Goal: Task Accomplishment & Management: Use online tool/utility

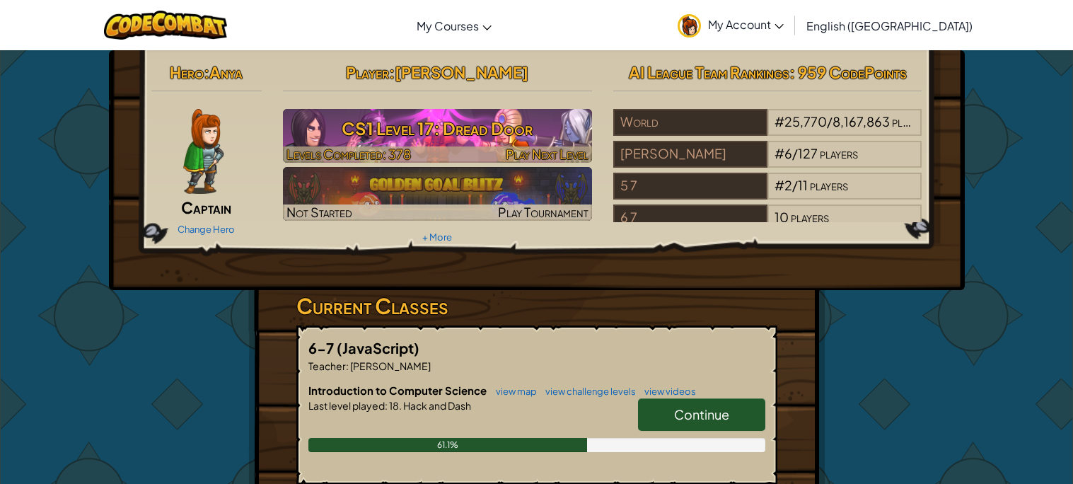
click at [586, 127] on h3 "CS1 Level 17: Dread Door" at bounding box center [437, 128] width 309 height 32
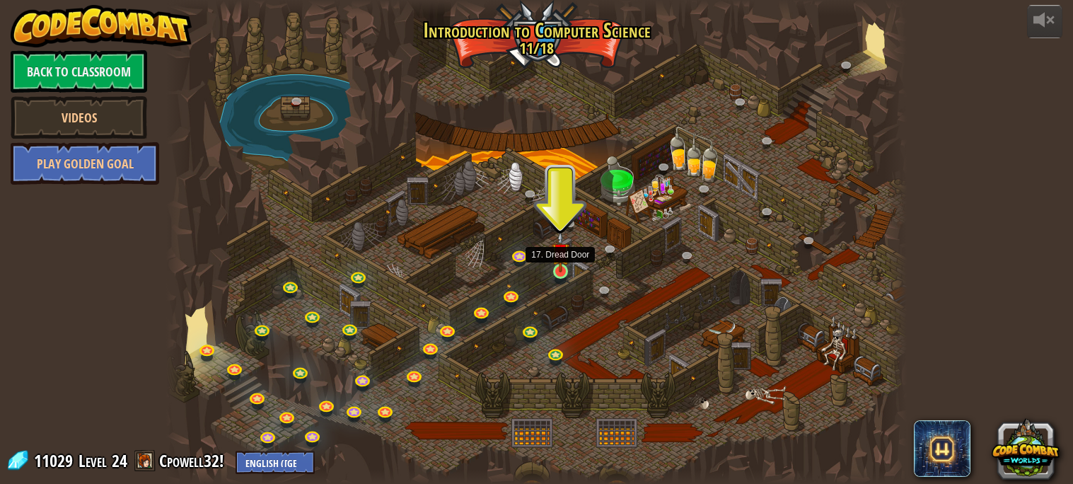
click at [562, 270] on img at bounding box center [561, 251] width 18 height 41
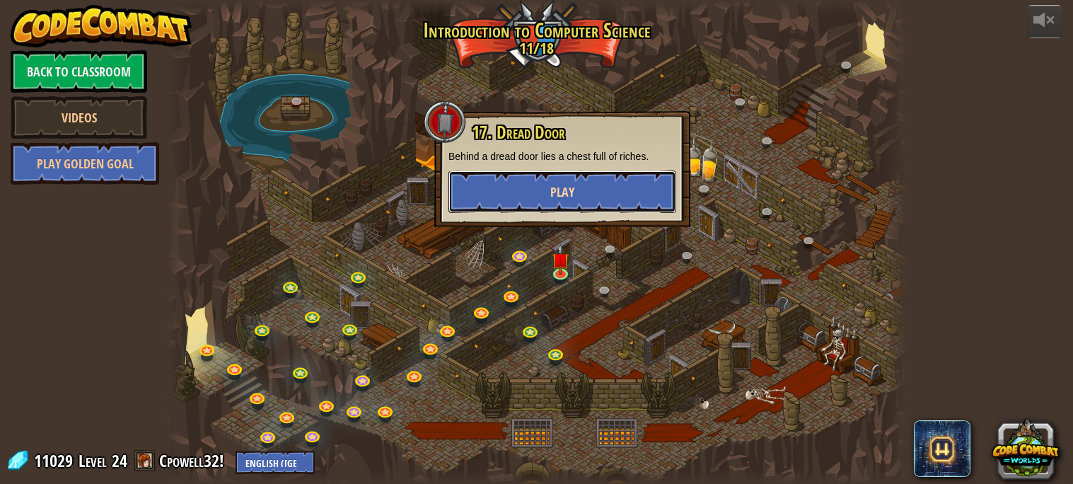
click at [660, 186] on button "Play" at bounding box center [563, 192] width 228 height 42
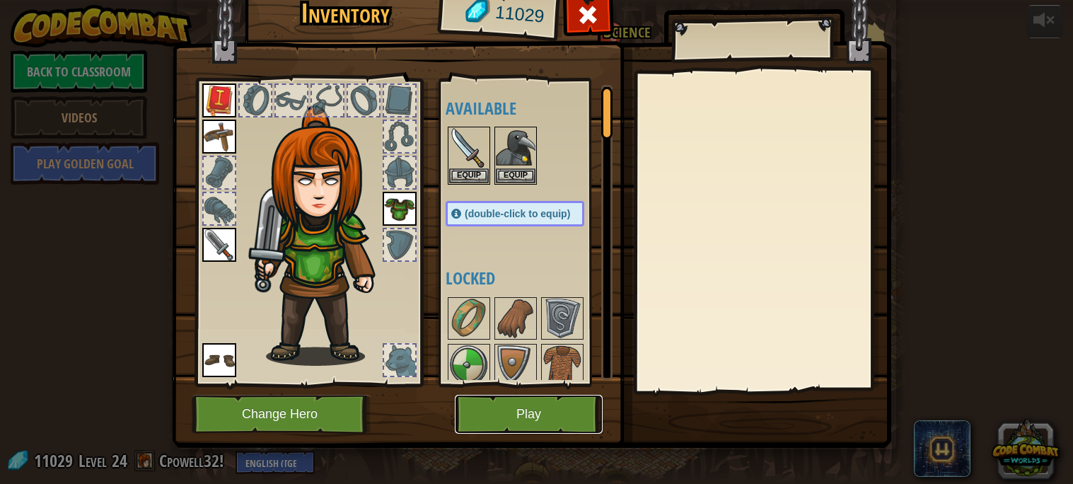
click at [518, 408] on button "Play" at bounding box center [529, 414] width 148 height 39
